Goal: Task Accomplishment & Management: Use online tool/utility

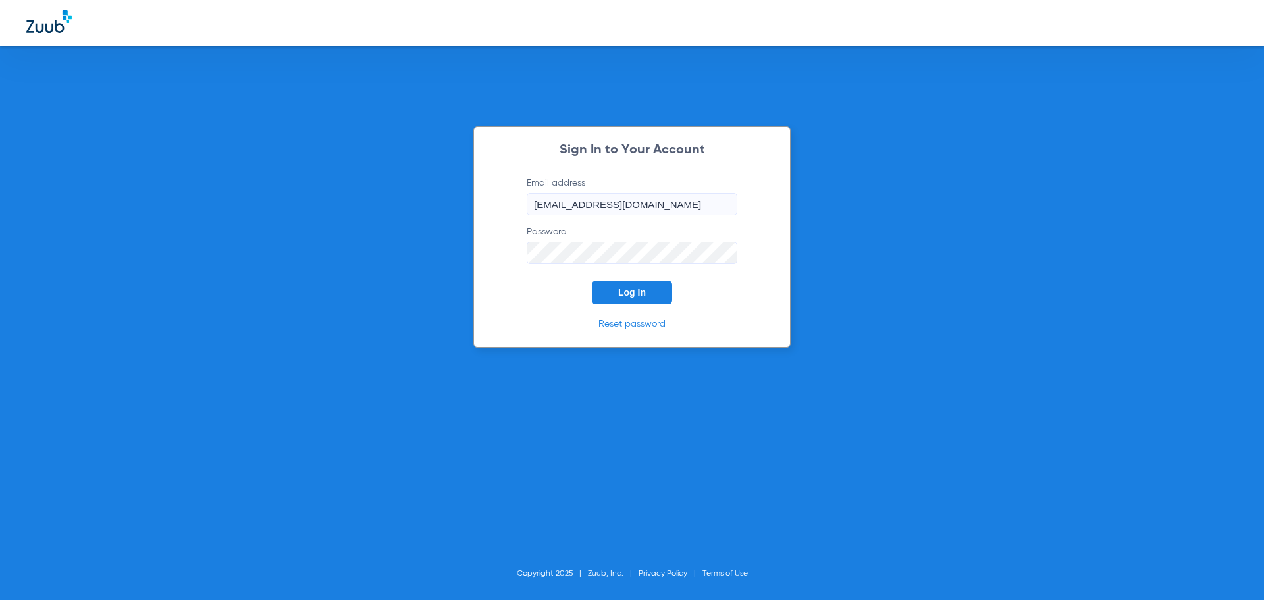
click at [645, 304] on div "Sign In to Your Account Email address [EMAIL_ADDRESS][DOMAIN_NAME] Password Log…" at bounding box center [631, 236] width 317 height 221
click at [634, 300] on button "Log In" at bounding box center [632, 292] width 80 height 24
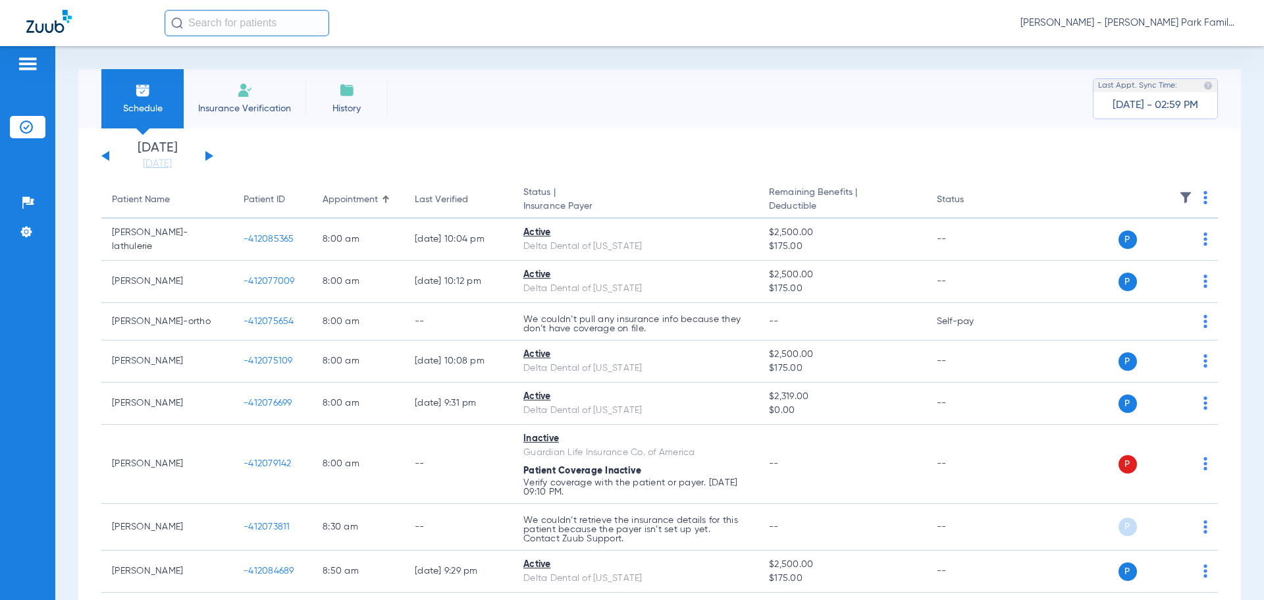
click at [207, 156] on button at bounding box center [209, 156] width 8 height 10
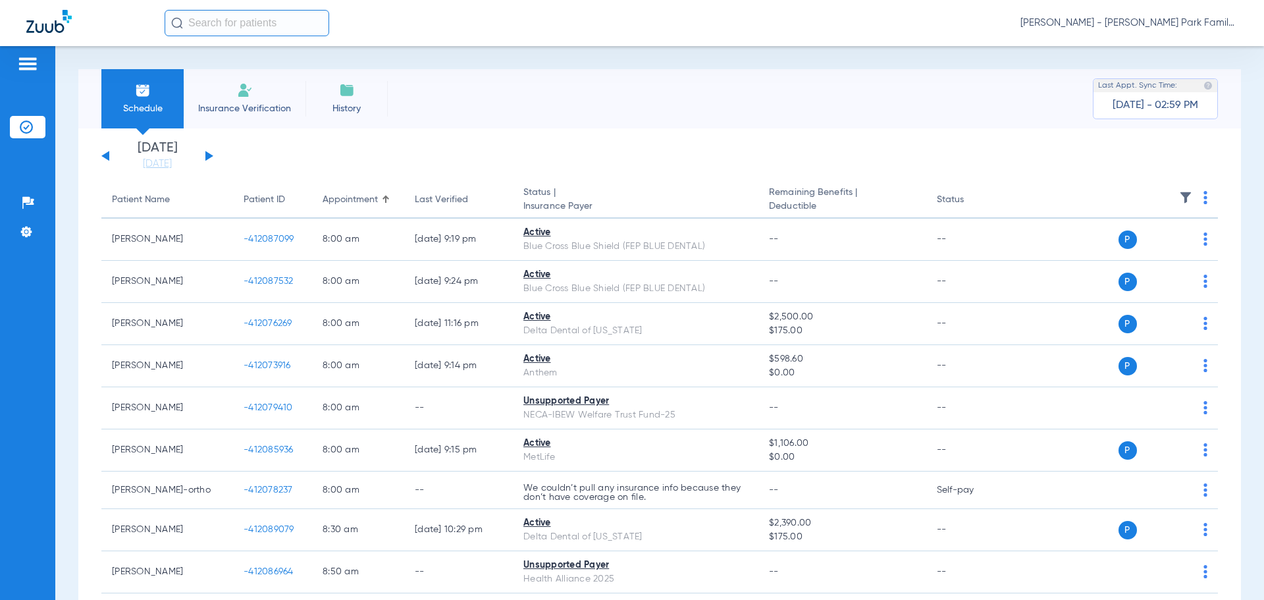
click at [1167, 197] on th at bounding box center [1116, 200] width 203 height 37
click at [1179, 196] on img at bounding box center [1185, 197] width 13 height 13
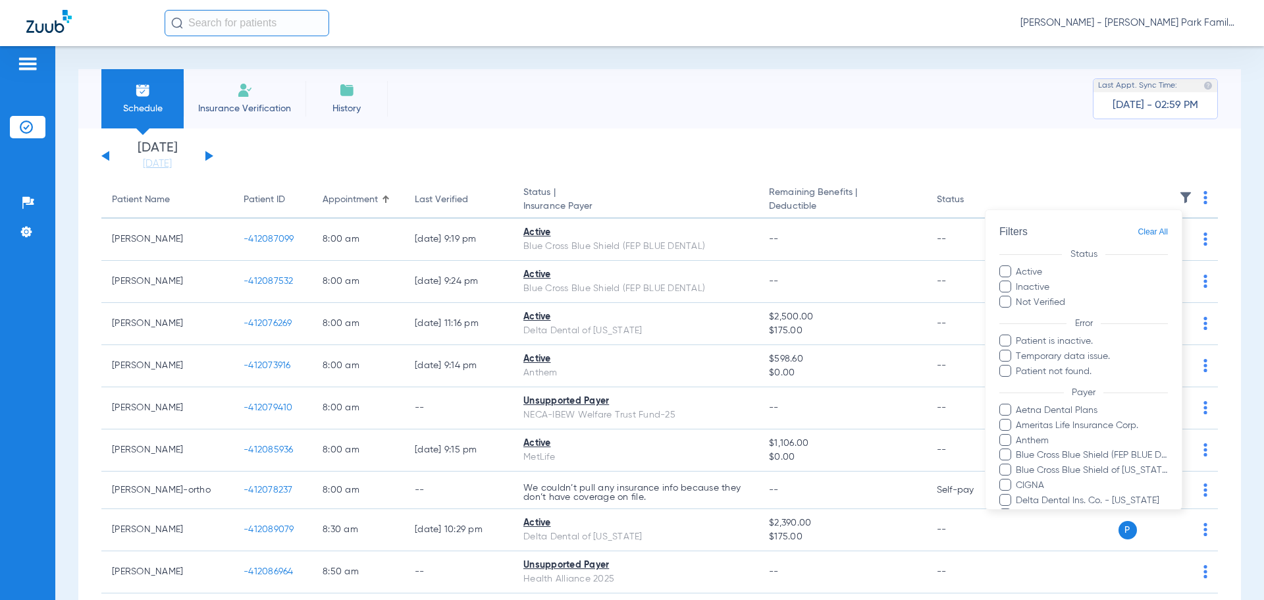
scroll to position [271, 0]
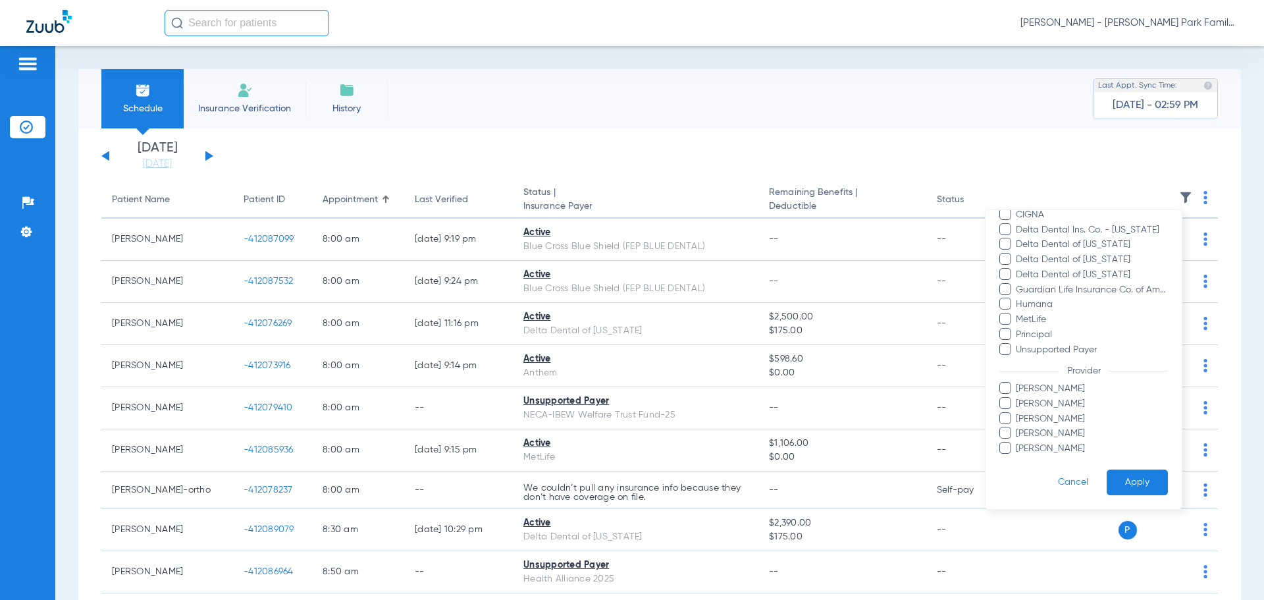
click at [1026, 423] on span "[PERSON_NAME]" at bounding box center [1091, 419] width 153 height 14
click at [1018, 428] on input "[PERSON_NAME]" at bounding box center [1018, 428] width 0 height 0
click at [1114, 475] on button "Apply" at bounding box center [1137, 482] width 61 height 26
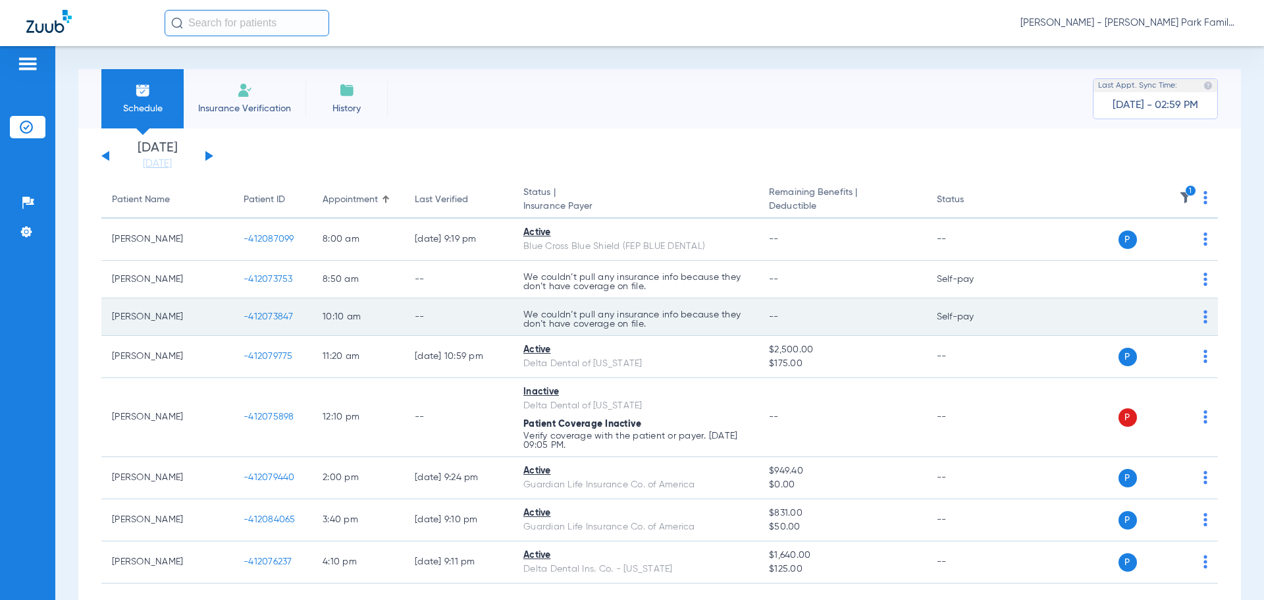
scroll to position [66, 0]
